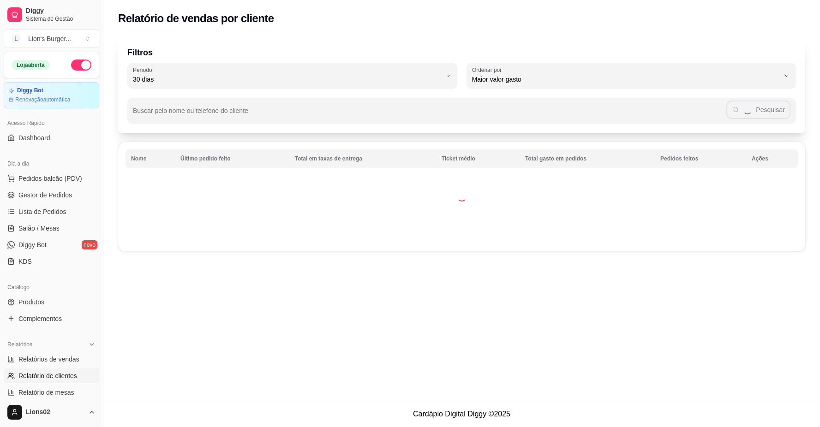
select select "30"
select select "HIGHEST_TOTAL_SPENT_WITH_ORDERS"
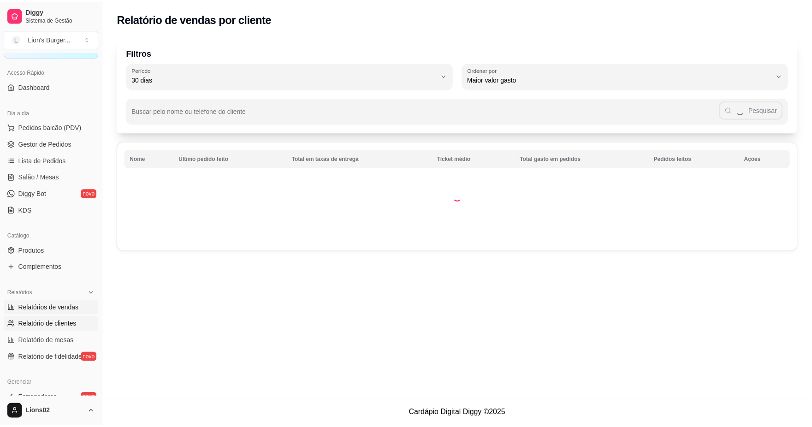
scroll to position [154, 0]
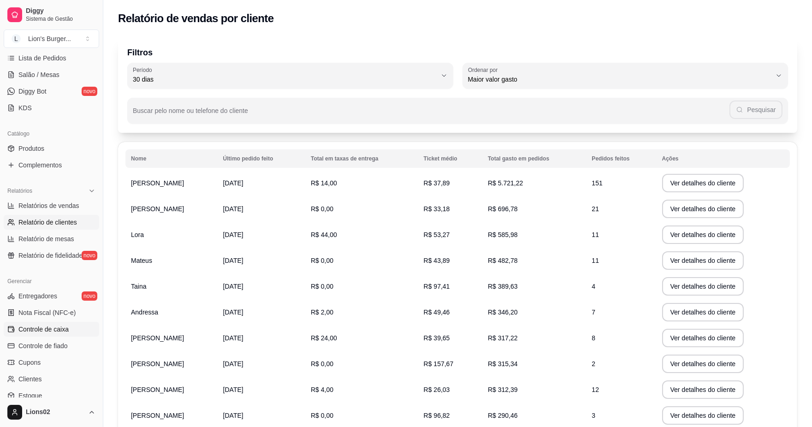
click at [70, 322] on link "Controle de caixa" at bounding box center [51, 329] width 95 height 15
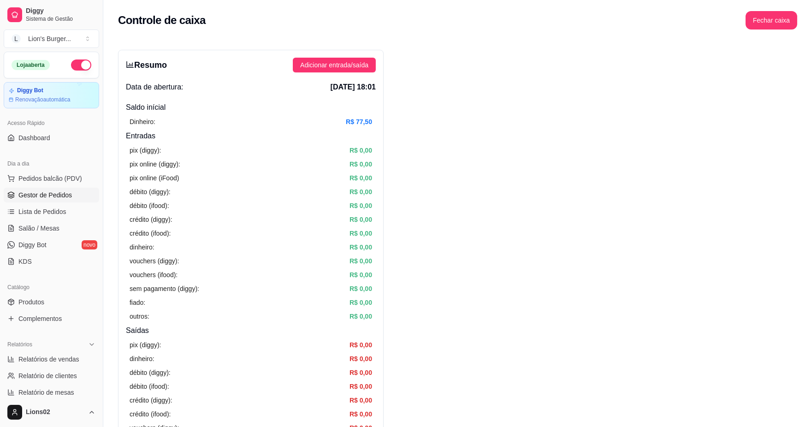
click at [59, 192] on span "Gestor de Pedidos" at bounding box center [44, 194] width 53 height 9
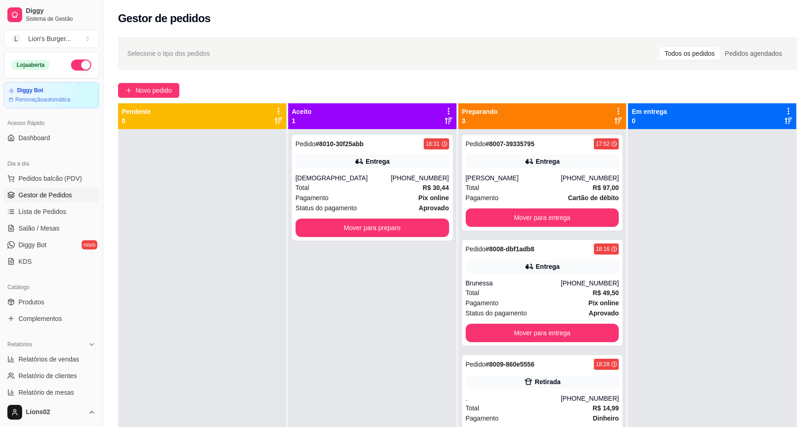
click at [71, 192] on span "Gestor de Pedidos" at bounding box center [44, 194] width 53 height 9
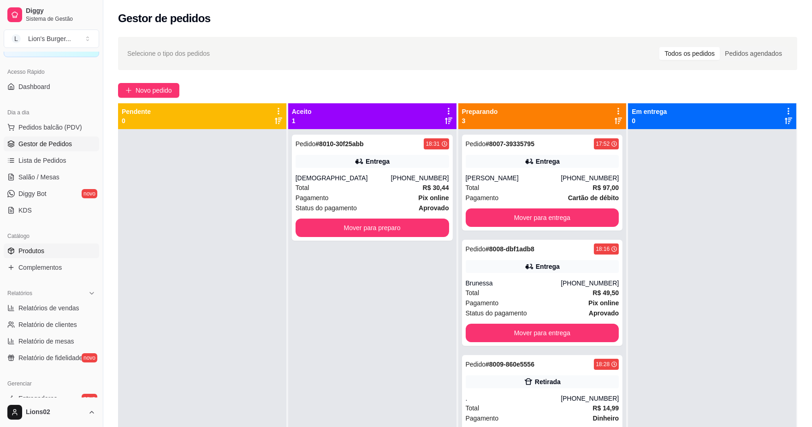
click at [35, 250] on span "Produtos" at bounding box center [31, 250] width 26 height 9
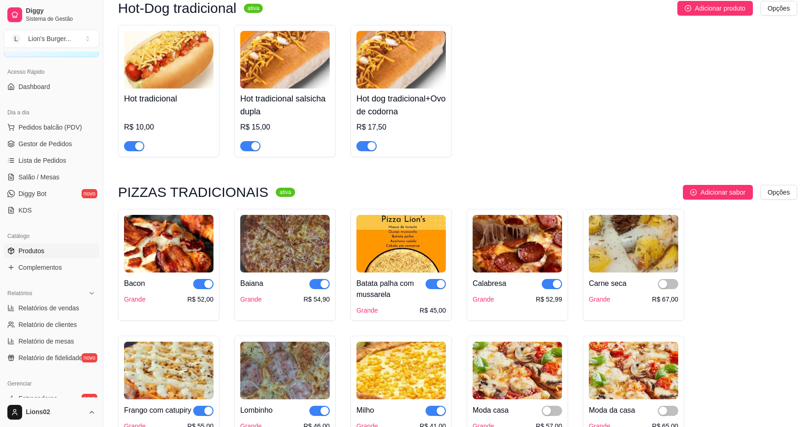
scroll to position [615, 0]
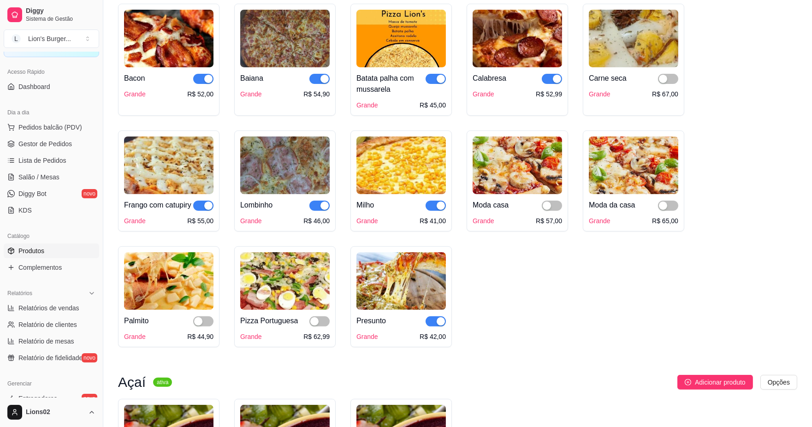
click at [316, 209] on span "button" at bounding box center [319, 206] width 20 height 10
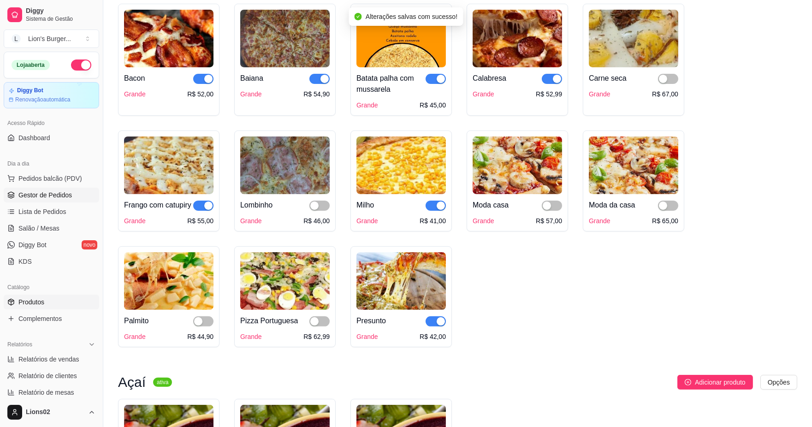
click at [74, 197] on link "Gestor de Pedidos" at bounding box center [51, 195] width 95 height 15
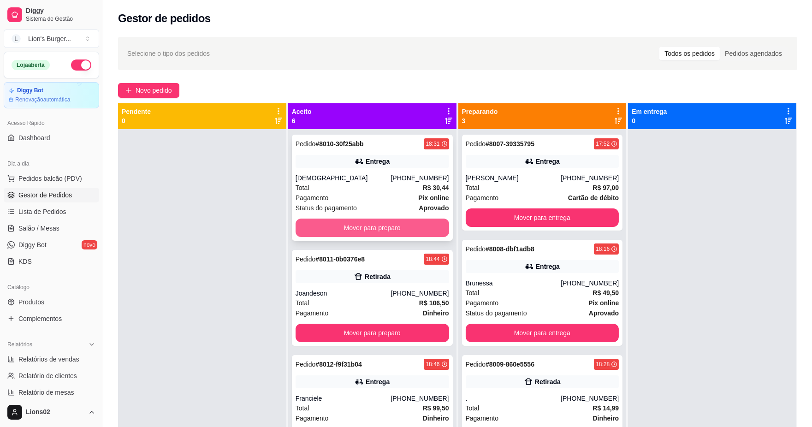
click at [341, 225] on button "Mover para preparo" at bounding box center [373, 228] width 154 height 18
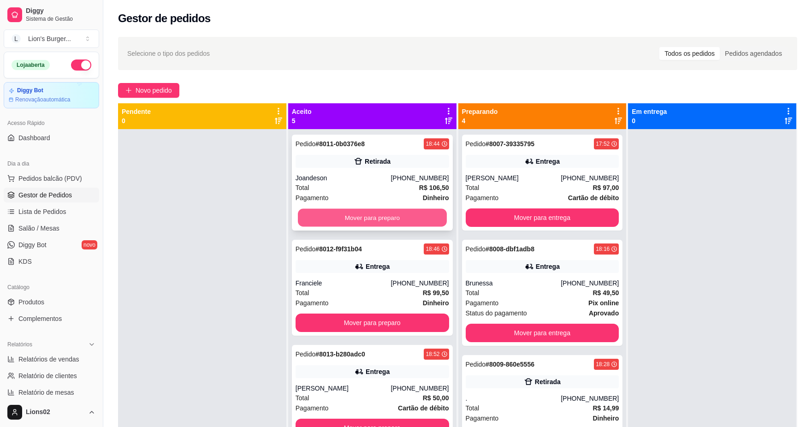
click at [354, 224] on button "Mover para preparo" at bounding box center [372, 218] width 149 height 18
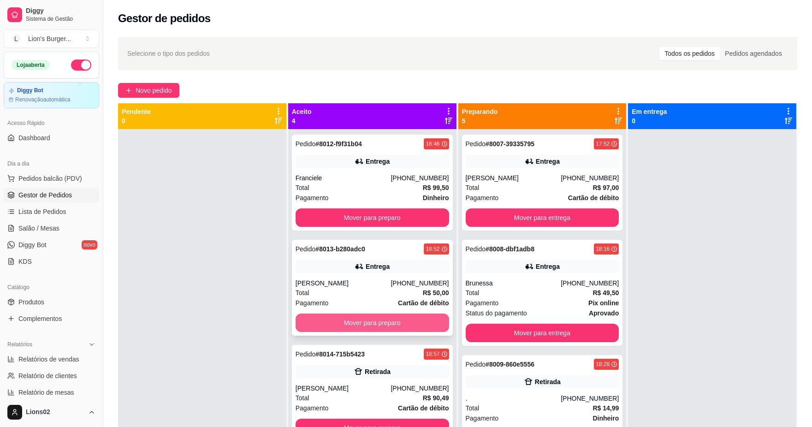
click at [373, 322] on button "Mover para preparo" at bounding box center [373, 323] width 154 height 18
click at [383, 321] on button "Mover para preparo" at bounding box center [373, 323] width 154 height 18
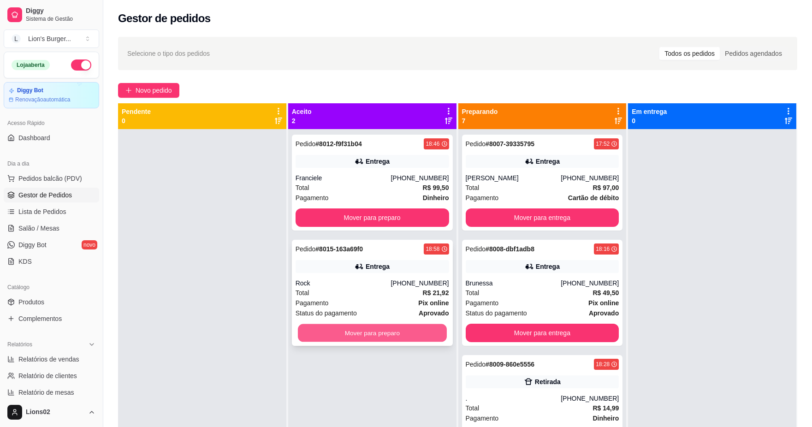
click at [387, 325] on button "Mover para preparo" at bounding box center [372, 333] width 149 height 18
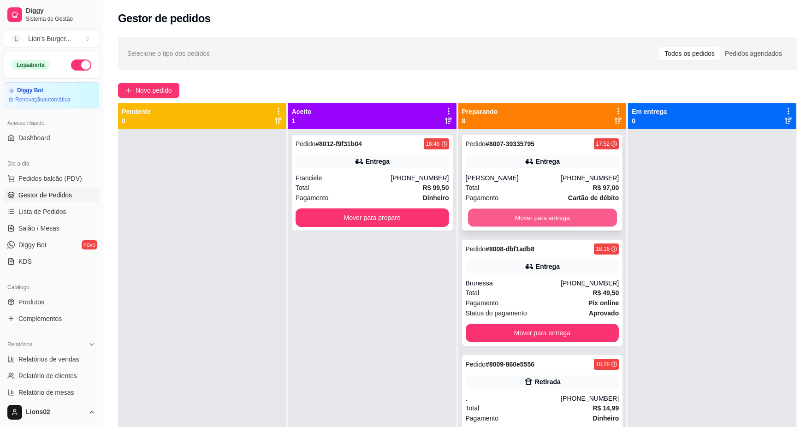
click at [543, 220] on button "Mover para entrega" at bounding box center [542, 218] width 149 height 18
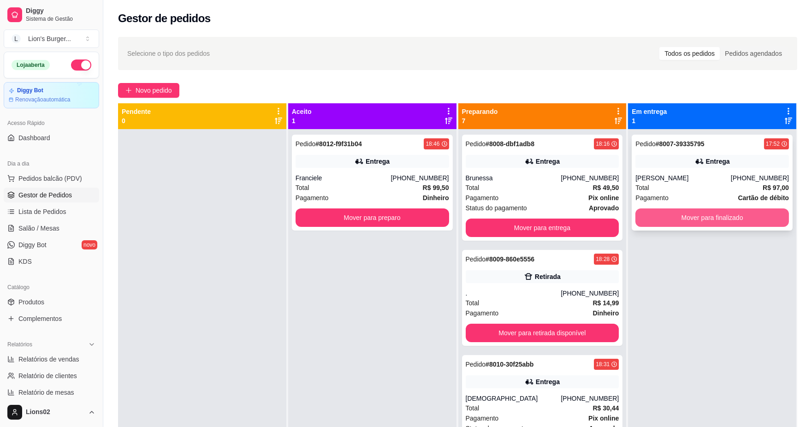
click at [636, 217] on button "Mover para finalizado" at bounding box center [713, 217] width 154 height 18
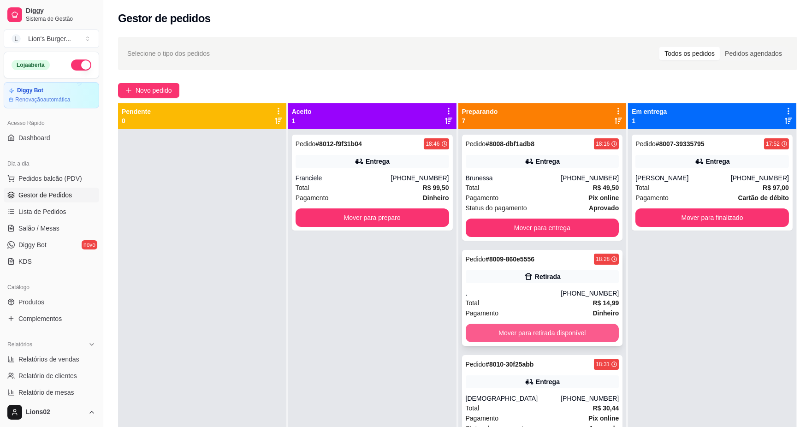
click at [517, 328] on button "Mover para retirada disponível" at bounding box center [543, 333] width 154 height 18
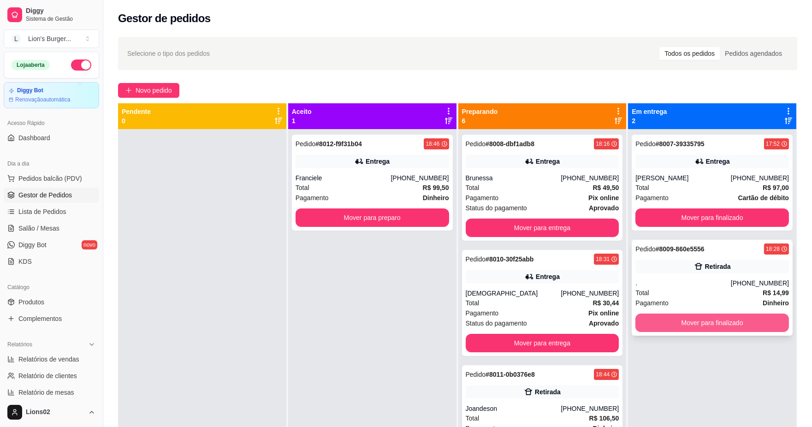
click at [655, 320] on button "Mover para finalizado" at bounding box center [713, 323] width 154 height 18
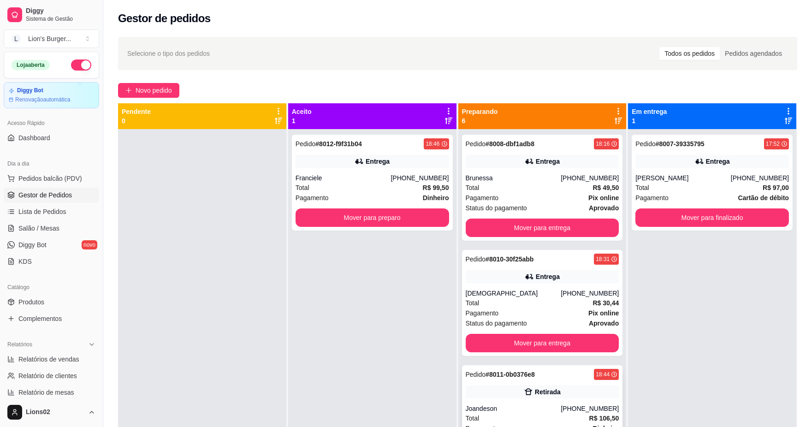
scroll to position [51, 0]
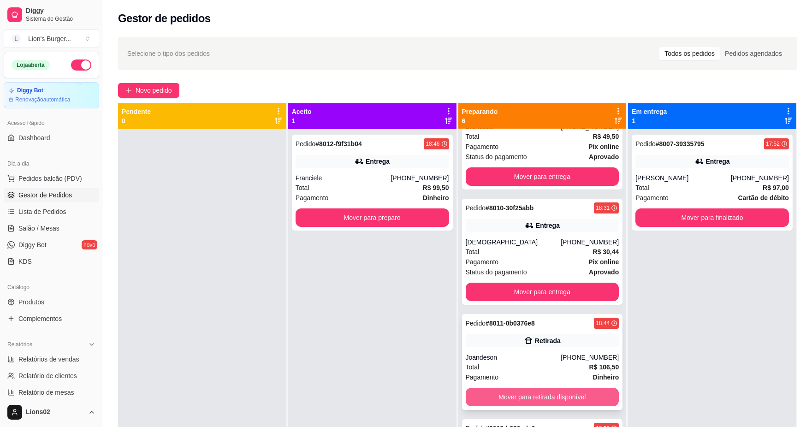
click at [570, 392] on button "Mover para retirada disponível" at bounding box center [543, 397] width 154 height 18
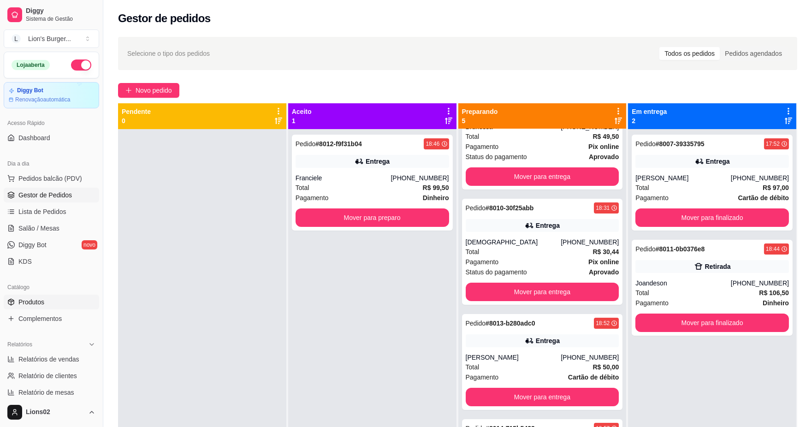
click at [42, 302] on span "Produtos" at bounding box center [31, 301] width 26 height 9
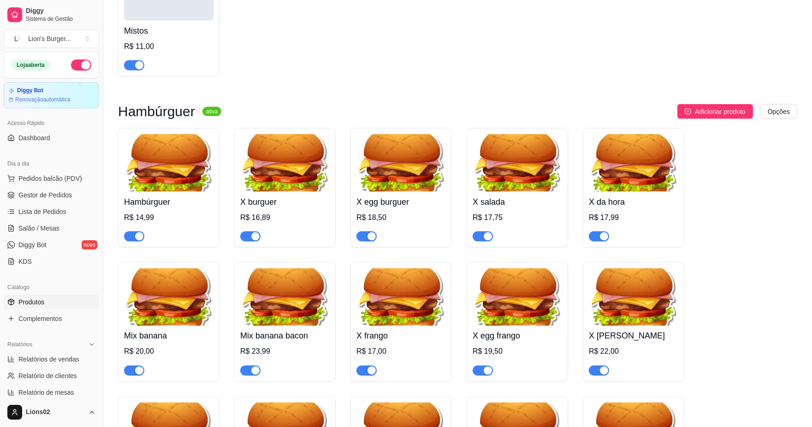
scroll to position [3484, 0]
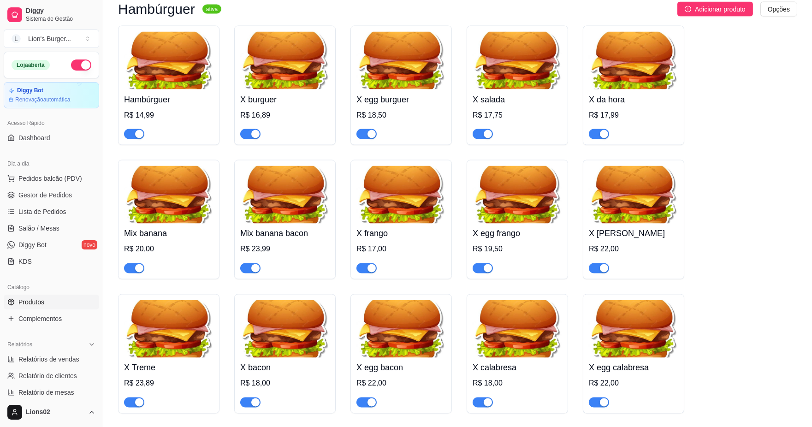
click at [248, 273] on span "button" at bounding box center [250, 268] width 20 height 10
click at [137, 273] on div "button" at bounding box center [139, 268] width 8 height 8
